Goal: Obtain resource: Download file/media

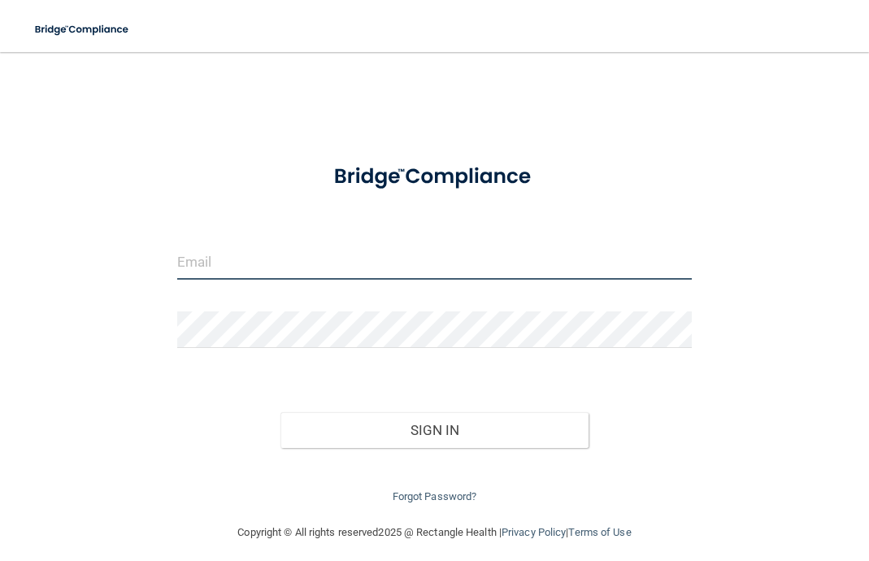
click at [246, 264] on input "email" at bounding box center [434, 261] width 514 height 37
type input "[EMAIL_ADDRESS][DOMAIN_NAME]"
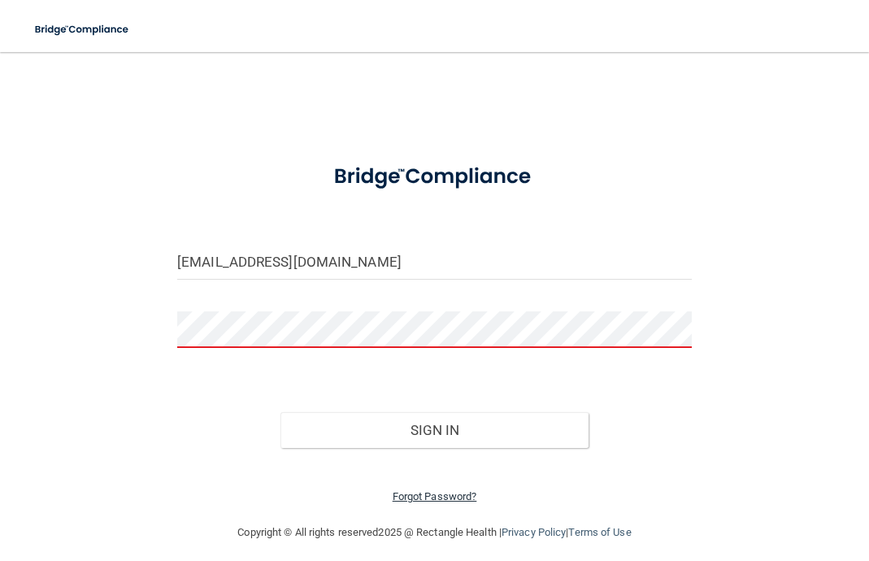
click at [452, 490] on link "Forgot Password?" at bounding box center [434, 496] width 85 height 12
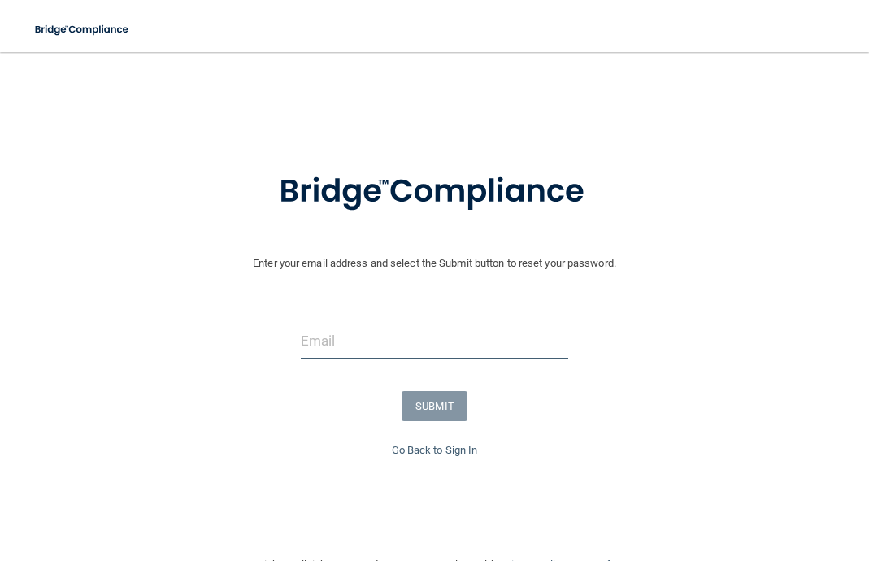
click at [356, 338] on input "email" at bounding box center [435, 341] width 268 height 37
type input "[EMAIL_ADDRESS][DOMAIN_NAME]"
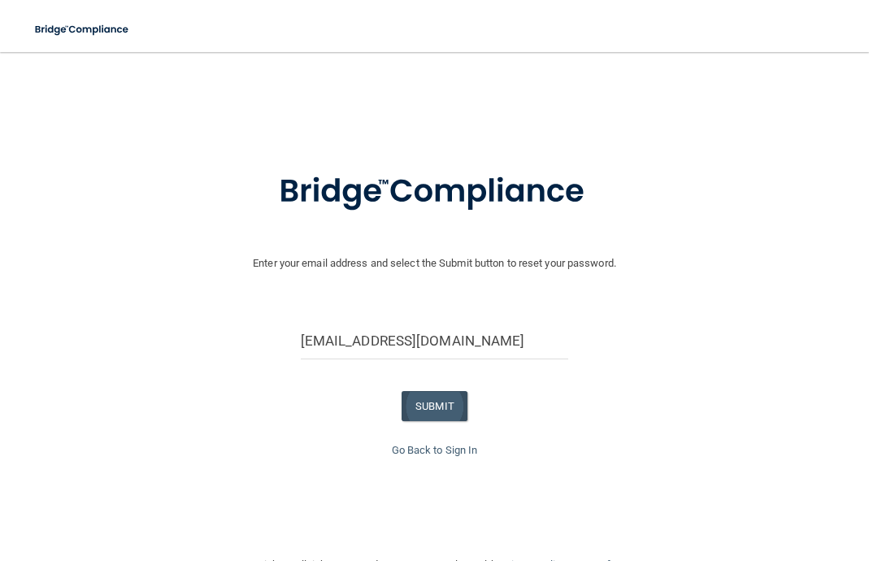
click at [428, 391] on button "SUBMIT" at bounding box center [434, 406] width 66 height 30
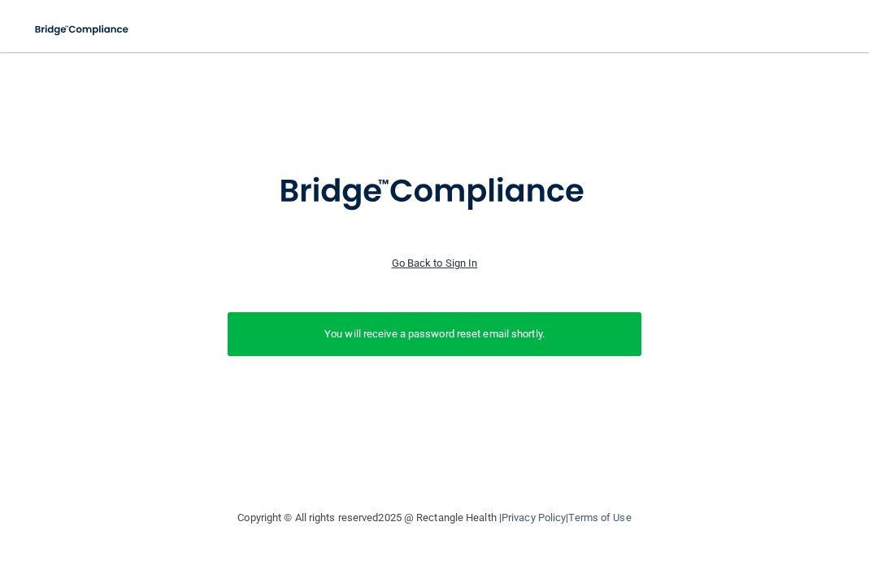
click at [433, 259] on link "Go Back to Sign In" at bounding box center [435, 263] width 86 height 12
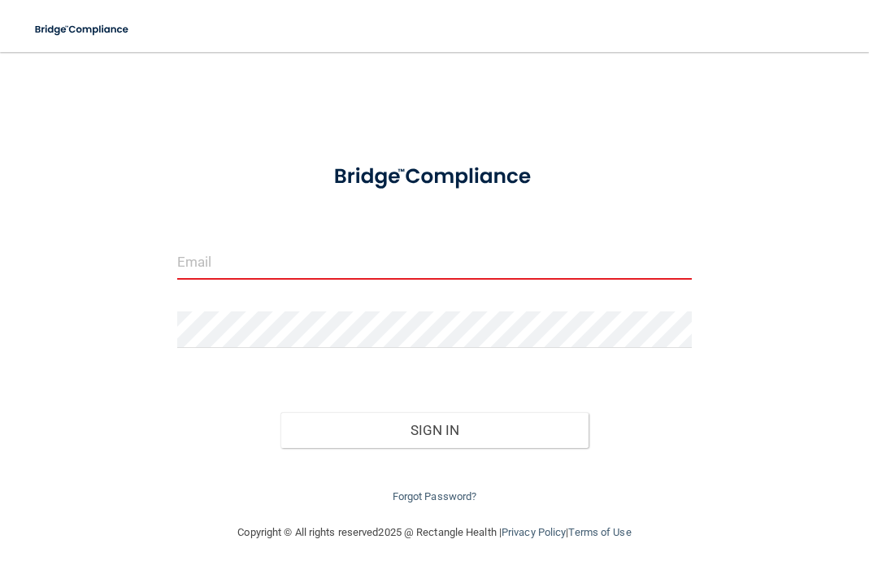
click at [319, 267] on input "email" at bounding box center [434, 261] width 514 height 37
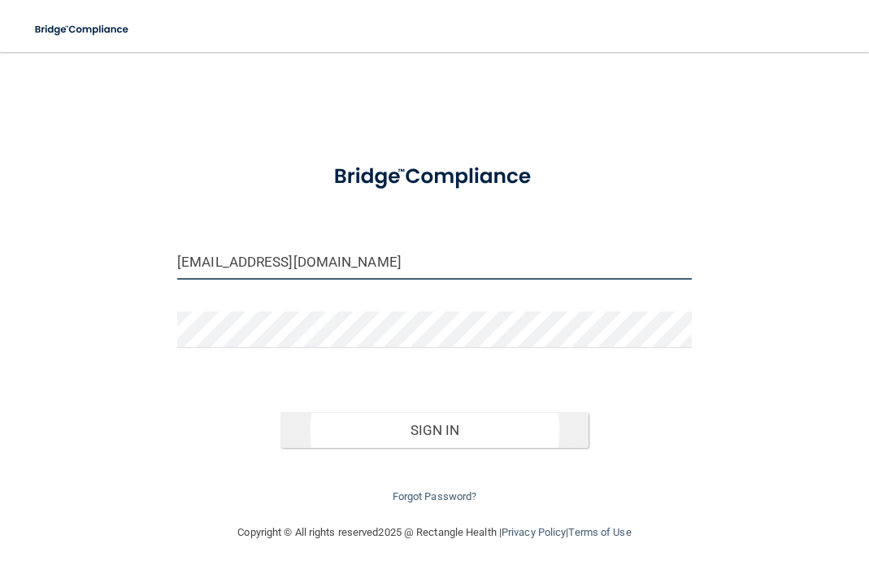
type input "[EMAIL_ADDRESS][DOMAIN_NAME]"
click at [390, 430] on button "Sign In" at bounding box center [434, 430] width 309 height 36
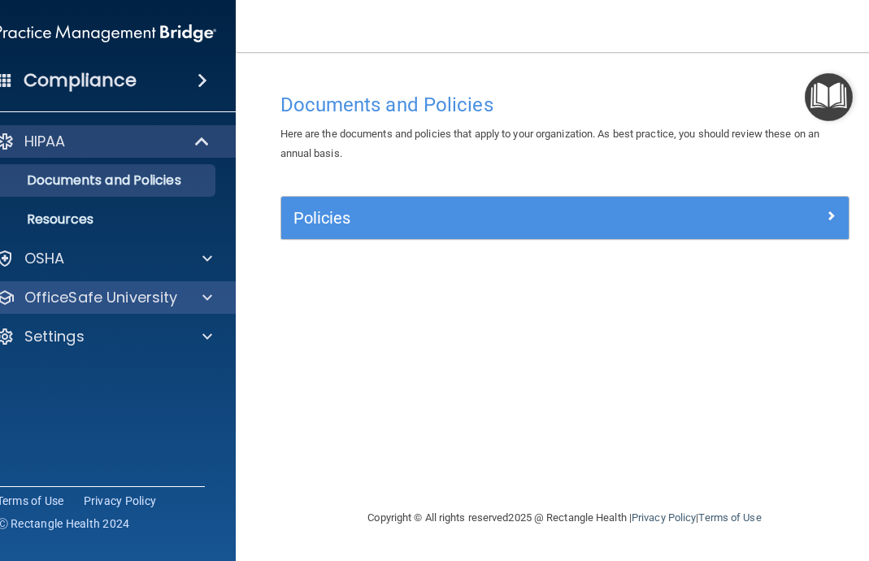
click at [185, 301] on div at bounding box center [204, 298] width 41 height 20
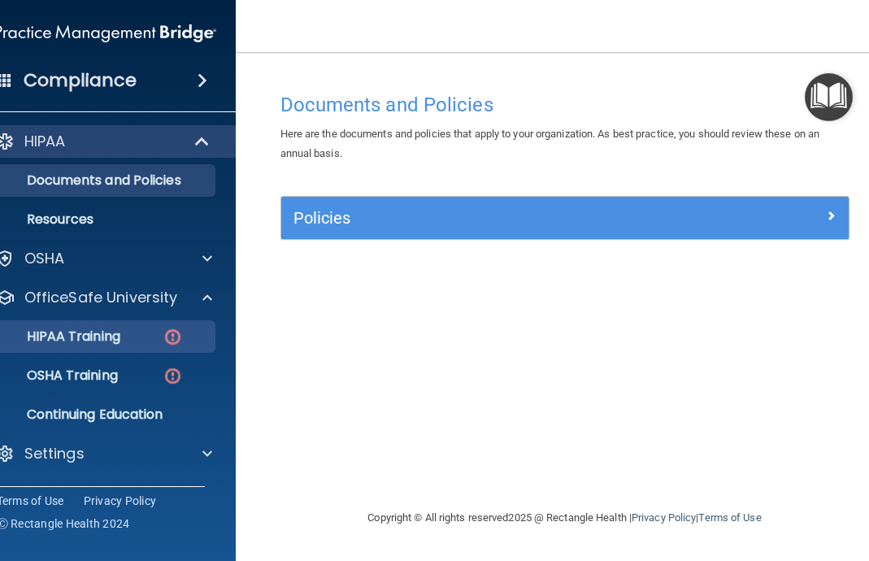
click at [139, 334] on div "HIPAA Training" at bounding box center [97, 336] width 222 height 16
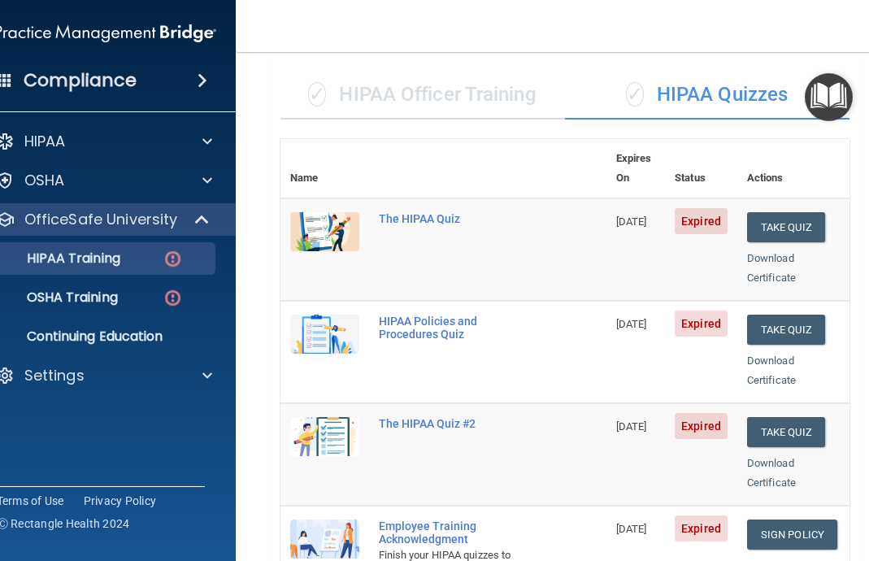
scroll to position [85, 0]
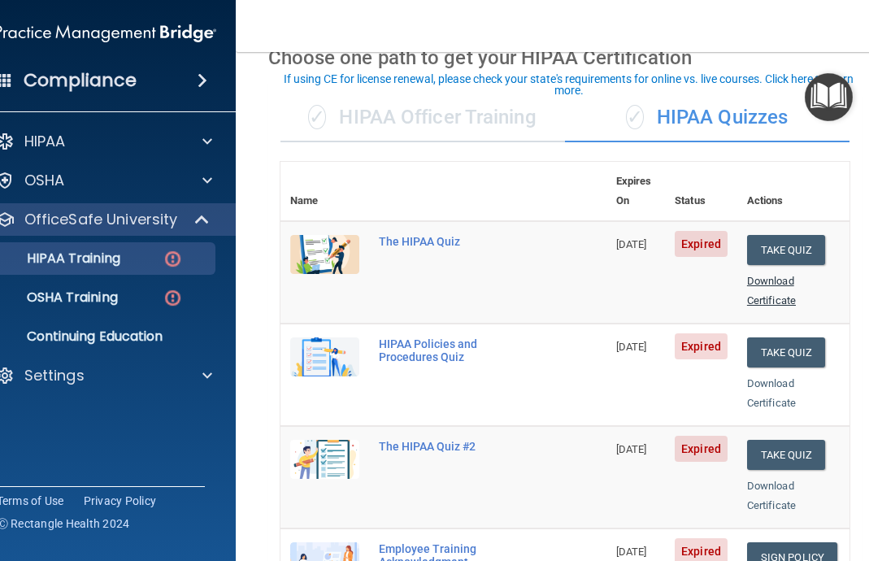
click at [775, 275] on link "Download Certificate" at bounding box center [771, 291] width 49 height 32
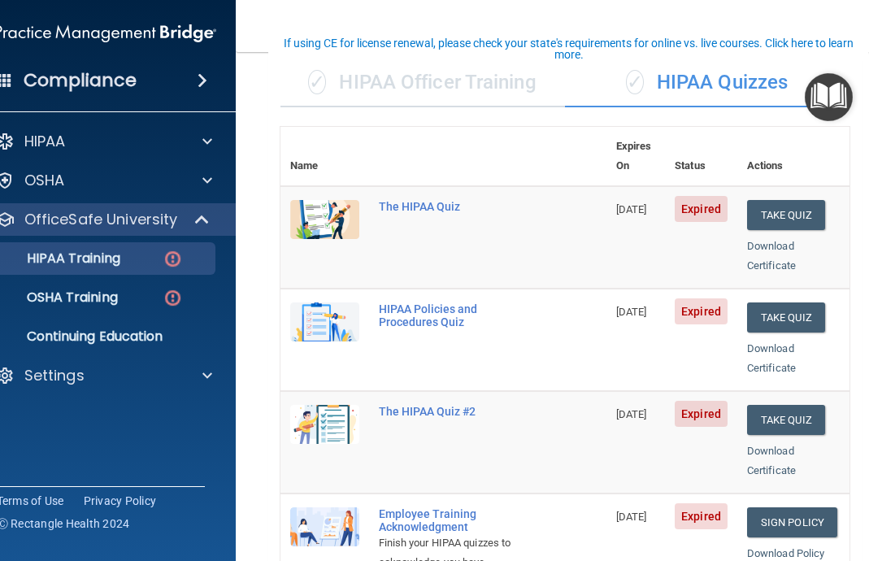
scroll to position [120, 0]
click at [784, 341] on link "Download Certificate" at bounding box center [771, 357] width 49 height 32
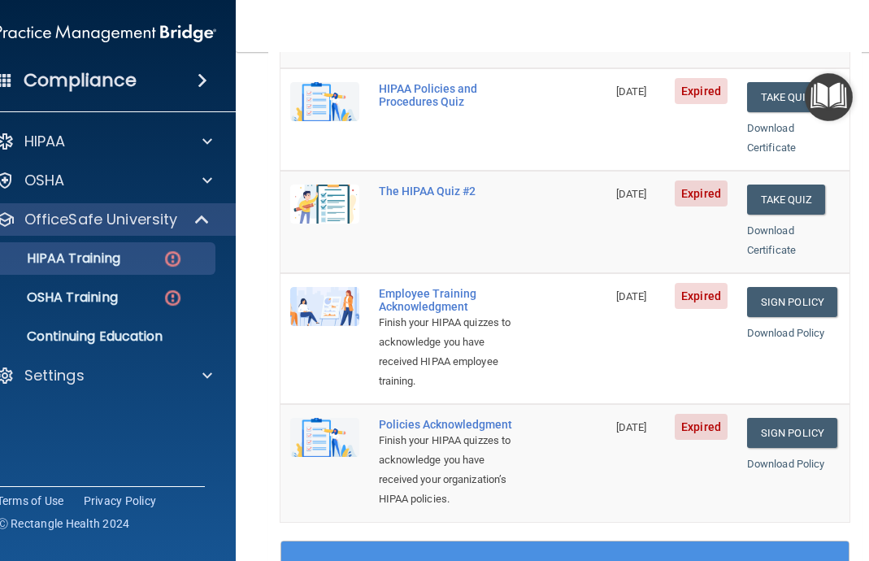
scroll to position [337, 0]
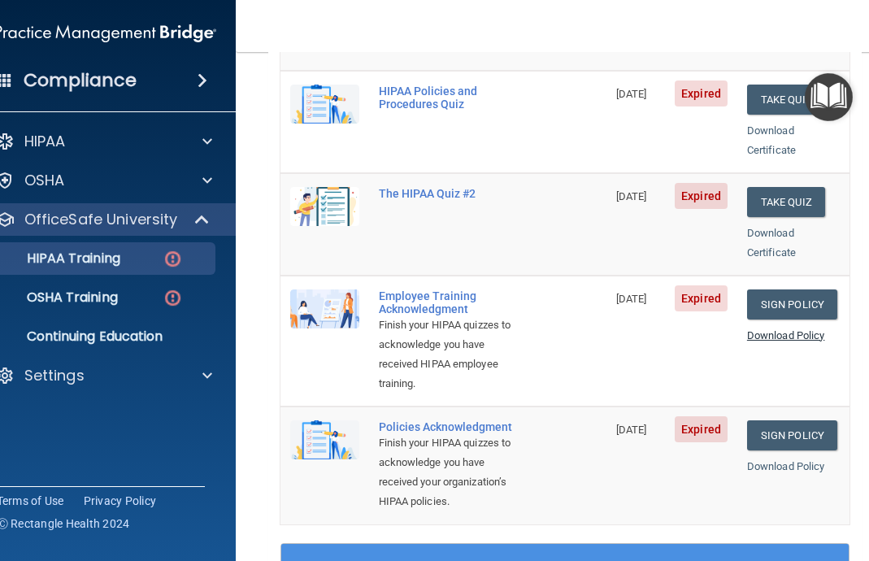
click at [771, 329] on link "Download Policy" at bounding box center [786, 335] width 78 height 12
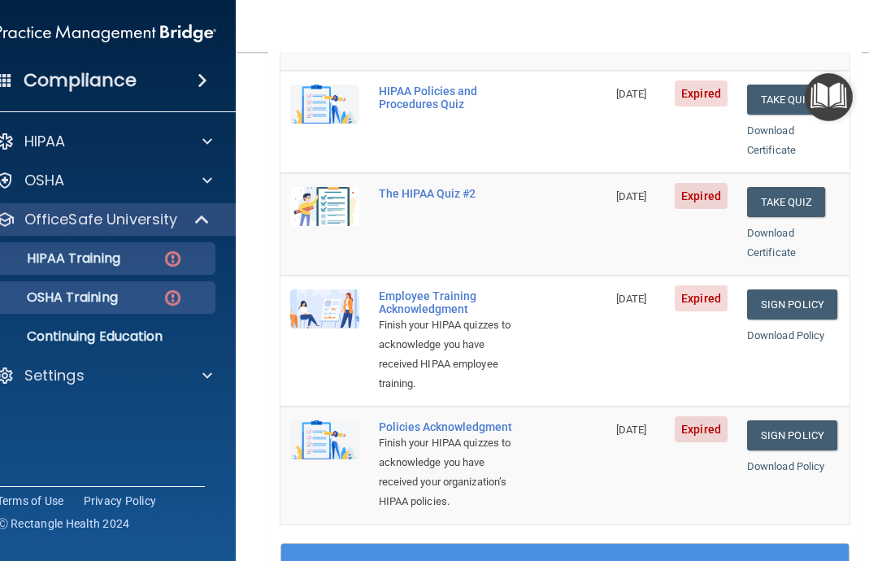
click at [118, 293] on p "OSHA Training" at bounding box center [52, 297] width 132 height 16
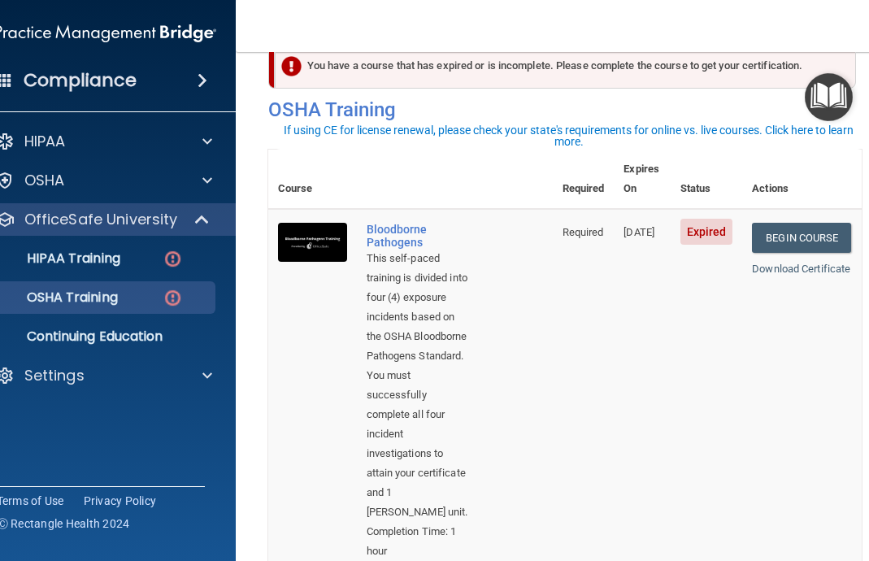
scroll to position [46, 0]
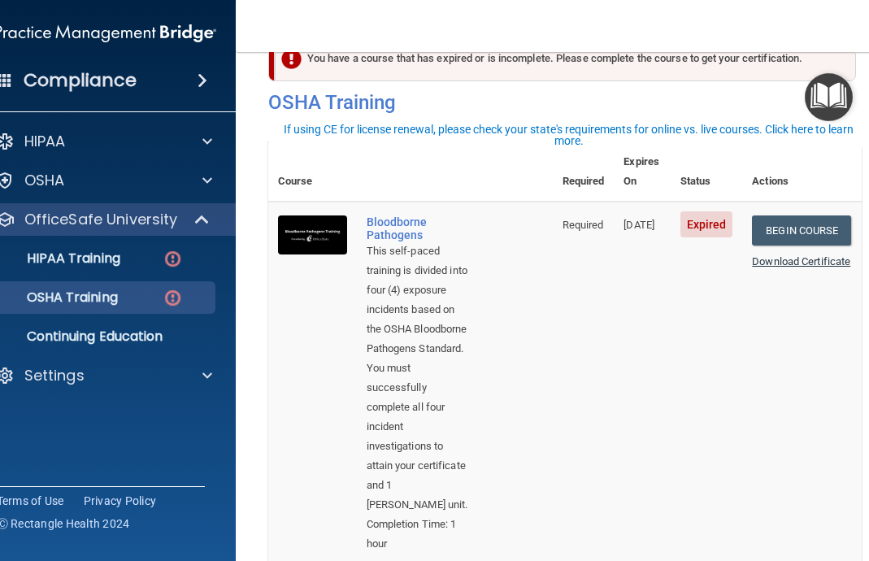
click at [800, 255] on link "Download Certificate" at bounding box center [801, 261] width 98 height 12
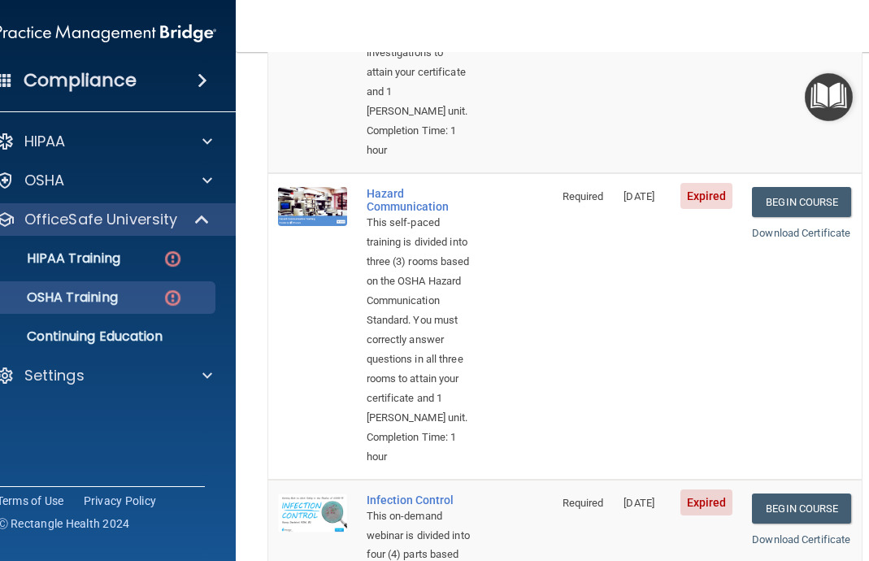
scroll to position [464, 0]
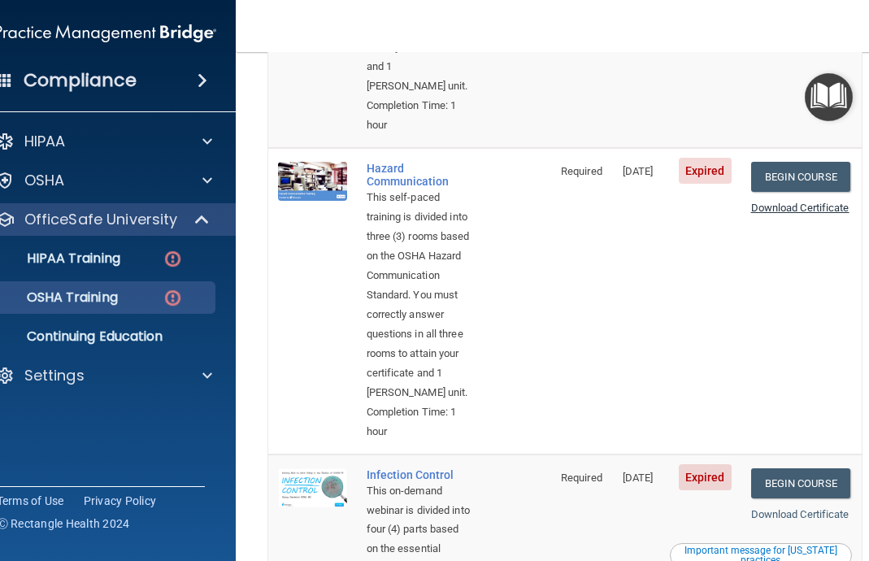
click at [788, 214] on link "Download Certificate" at bounding box center [800, 208] width 98 height 12
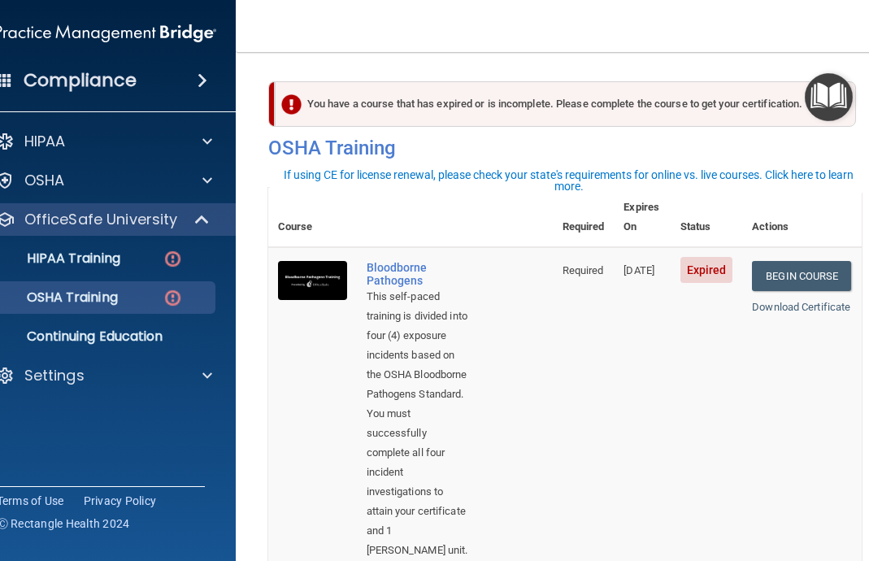
scroll to position [0, 0]
click at [111, 241] on ul "HIPAA Training OSHA Training Continuing Education" at bounding box center [106, 294] width 294 height 117
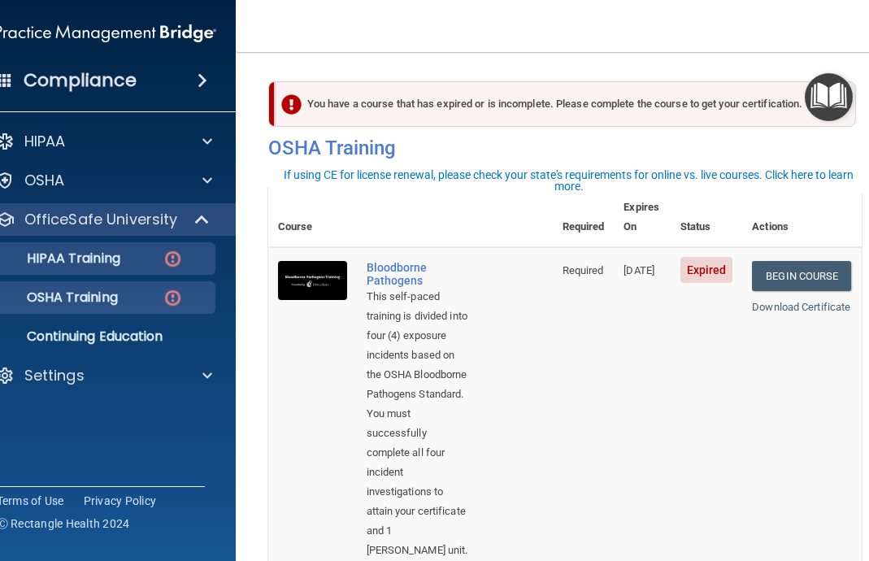
click at [112, 254] on p "HIPAA Training" at bounding box center [53, 258] width 134 height 16
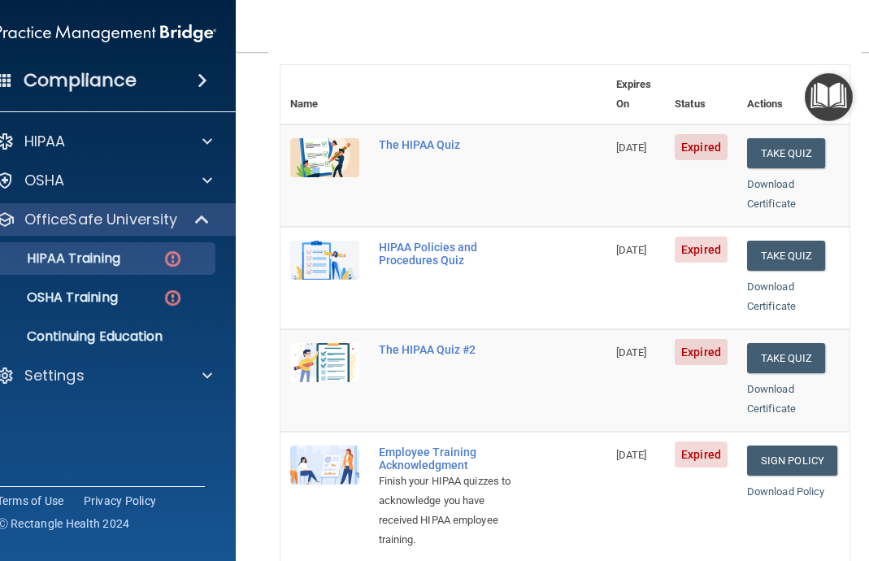
scroll to position [177, 0]
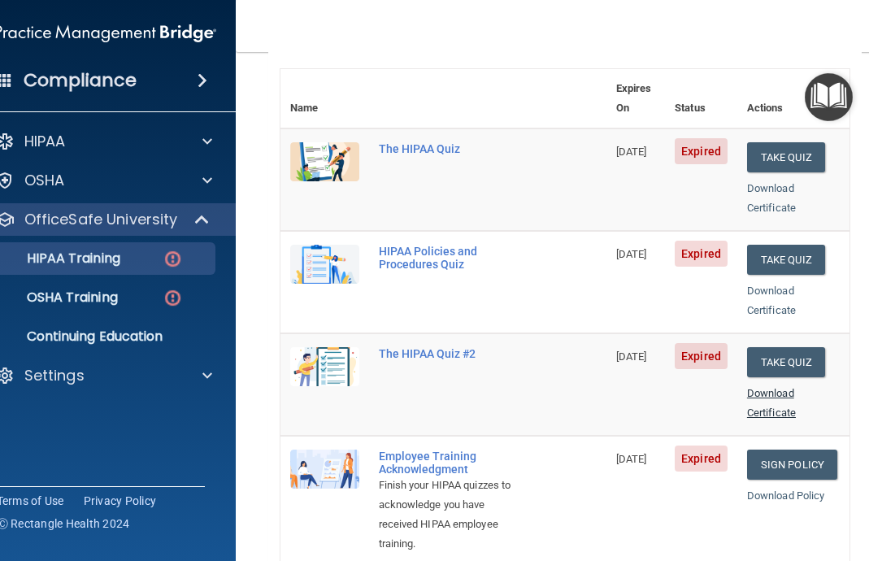
click at [787, 387] on link "Download Certificate" at bounding box center [771, 403] width 49 height 32
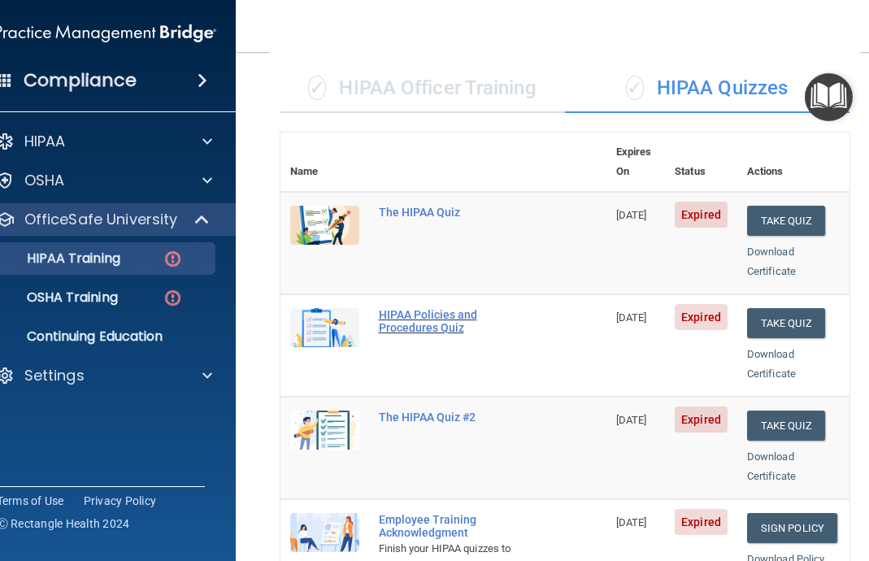
scroll to position [106, 0]
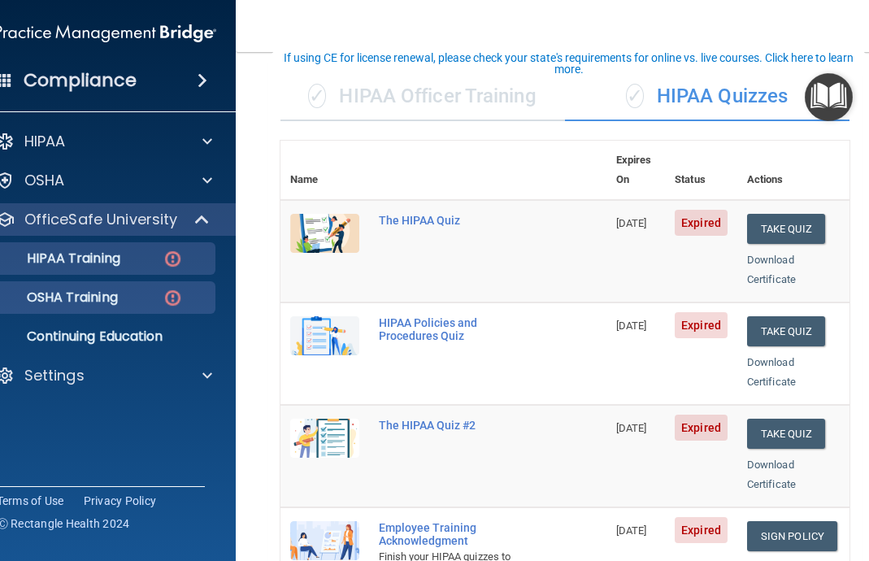
click at [148, 301] on div "OSHA Training" at bounding box center [97, 297] width 222 height 16
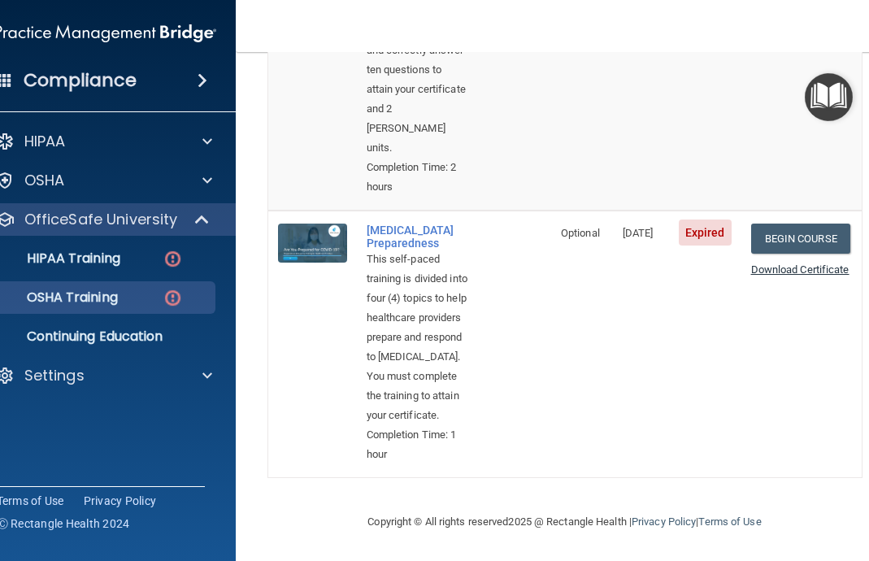
scroll to position [1213, 0]
click at [805, 263] on link "Download Certificate" at bounding box center [800, 269] width 98 height 12
